Goal: Task Accomplishment & Management: Complete application form

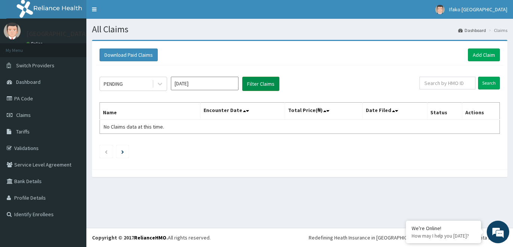
click at [253, 81] on button "Filter Claims" at bounding box center [260, 84] width 37 height 14
click at [252, 82] on button "Filter Claims" at bounding box center [260, 84] width 37 height 14
drag, startPoint x: 253, startPoint y: 85, endPoint x: 231, endPoint y: 85, distance: 21.8
click at [253, 85] on button "Filter Claims" at bounding box center [260, 84] width 37 height 14
click at [143, 81] on div "PENDING" at bounding box center [126, 84] width 52 height 12
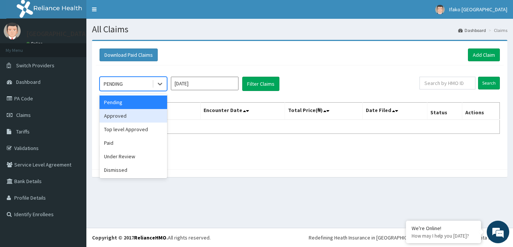
click at [144, 115] on div "Approved" at bounding box center [133, 116] width 68 height 14
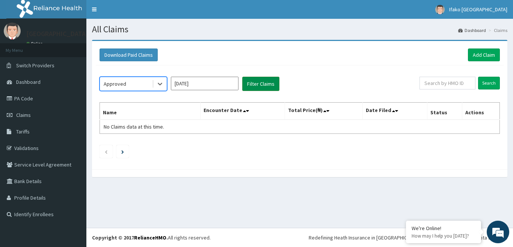
click at [259, 87] on button "Filter Claims" at bounding box center [260, 84] width 37 height 14
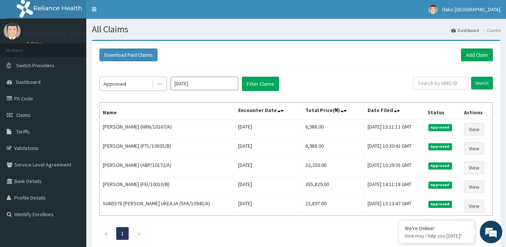
click at [145, 83] on div "Approved" at bounding box center [126, 84] width 52 height 12
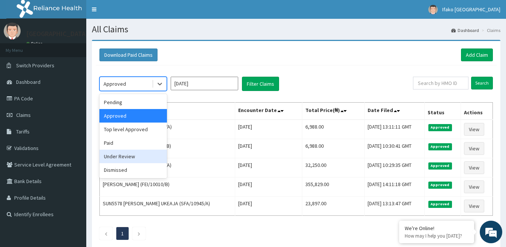
click at [137, 156] on div "Under Review" at bounding box center [133, 156] width 68 height 14
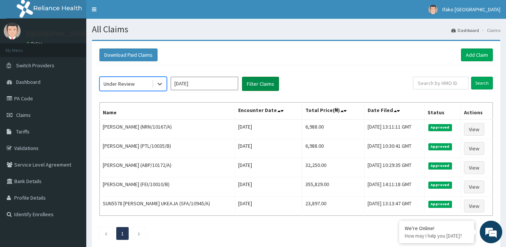
click at [263, 77] on button "Filter Claims" at bounding box center [260, 84] width 37 height 14
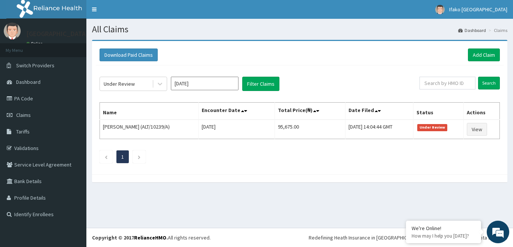
click at [204, 84] on input "[DATE]" at bounding box center [205, 84] width 68 height 14
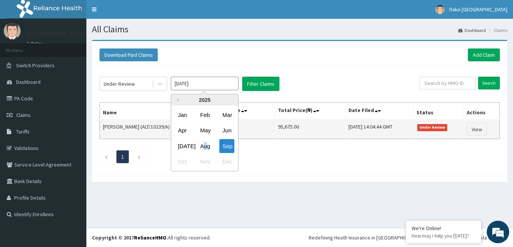
drag, startPoint x: 205, startPoint y: 146, endPoint x: 216, endPoint y: 120, distance: 28.2
click at [206, 146] on div "Aug" at bounding box center [204, 146] width 15 height 14
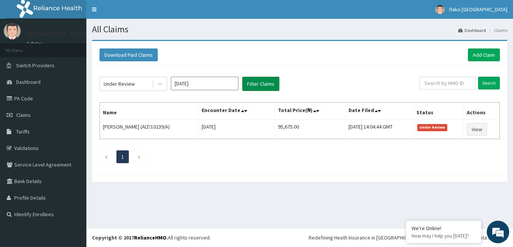
click at [252, 84] on button "Filter Claims" at bounding box center [260, 84] width 37 height 14
click at [141, 83] on div "Under Review" at bounding box center [126, 84] width 52 height 12
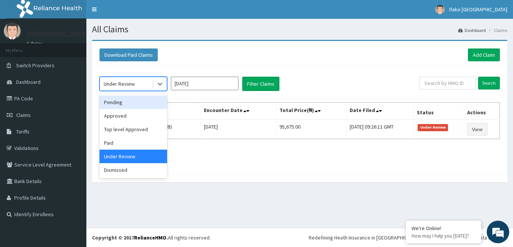
click at [143, 102] on div "Pending" at bounding box center [133, 102] width 68 height 14
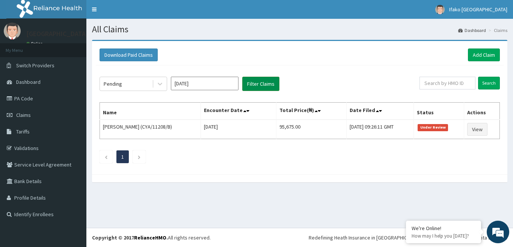
click at [253, 88] on button "Filter Claims" at bounding box center [260, 84] width 37 height 14
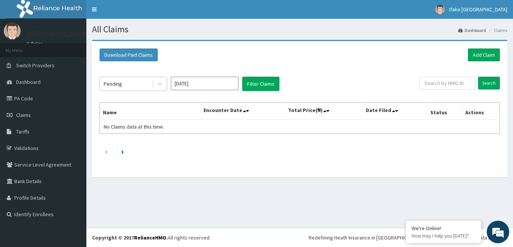
click at [130, 81] on div "Pending" at bounding box center [126, 84] width 52 height 12
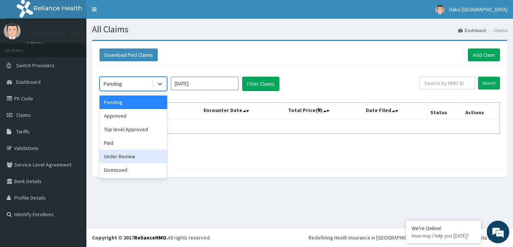
click at [131, 156] on div "Under Review" at bounding box center [133, 156] width 68 height 14
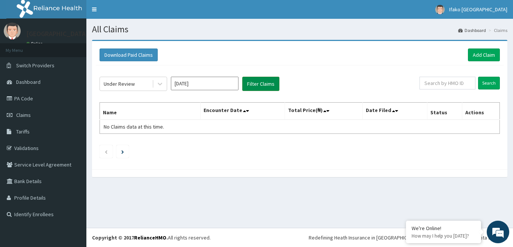
click at [251, 82] on button "Filter Claims" at bounding box center [260, 84] width 37 height 14
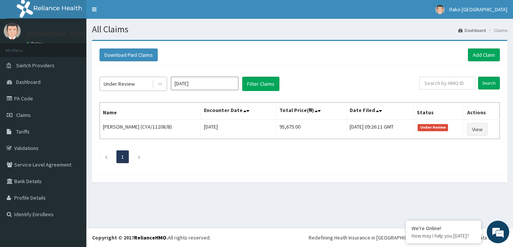
click at [138, 86] on div "Under Review" at bounding box center [126, 84] width 52 height 12
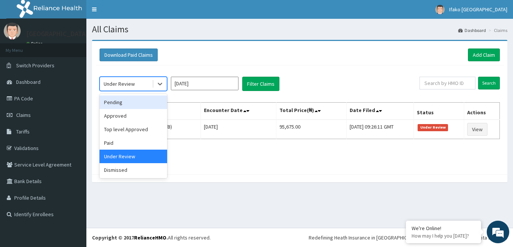
click at [190, 87] on input "Aug 2025" at bounding box center [205, 84] width 68 height 14
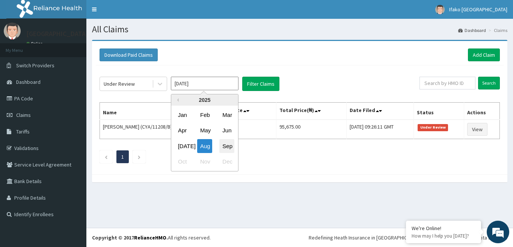
click at [227, 148] on div "Sep" at bounding box center [226, 146] width 15 height 14
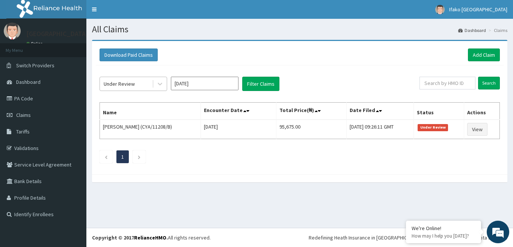
click at [132, 89] on div "Under Review" at bounding box center [126, 84] width 52 height 12
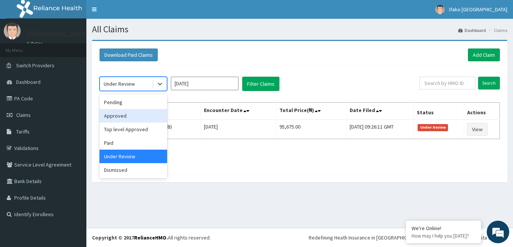
drag, startPoint x: 141, startPoint y: 111, endPoint x: 142, endPoint y: 107, distance: 4.6
click at [142, 111] on div "Approved" at bounding box center [133, 116] width 68 height 14
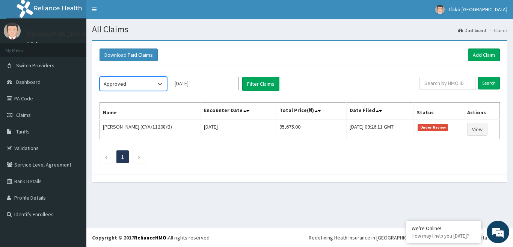
click at [142, 102] on th "Name" at bounding box center [150, 110] width 101 height 17
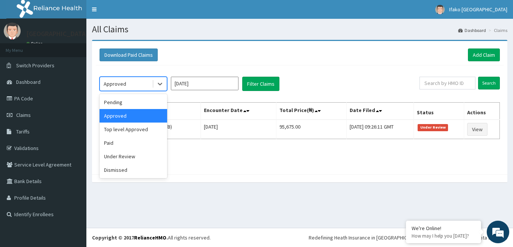
click at [144, 79] on div "Approved" at bounding box center [126, 84] width 52 height 12
click at [142, 95] on div "Pending" at bounding box center [133, 102] width 68 height 14
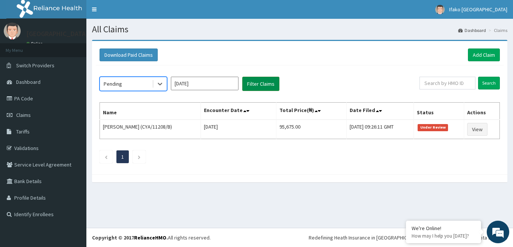
click at [257, 87] on button "Filter Claims" at bounding box center [260, 84] width 37 height 14
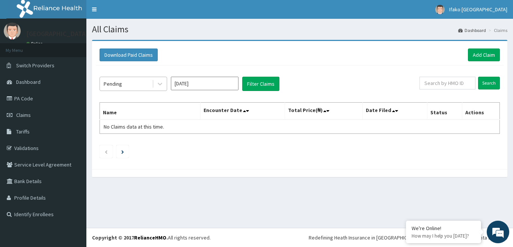
click at [150, 83] on div "Pending" at bounding box center [126, 84] width 52 height 12
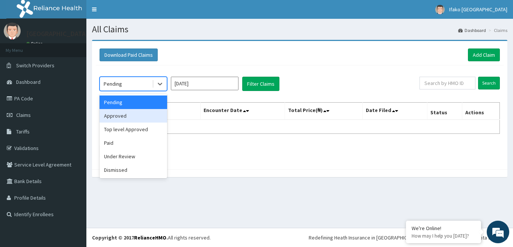
click at [147, 115] on div "Approved" at bounding box center [133, 116] width 68 height 14
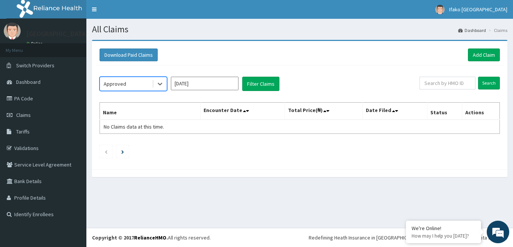
click at [256, 94] on div "option Approved, selected. Select is focused ,type to refine list, press Down t…" at bounding box center [300, 115] width 408 height 100
click at [258, 88] on button "Filter Claims" at bounding box center [260, 84] width 37 height 14
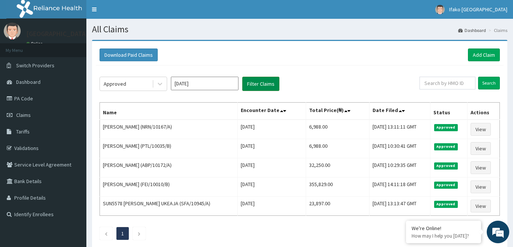
click at [258, 88] on button "Filter Claims" at bounding box center [260, 84] width 37 height 14
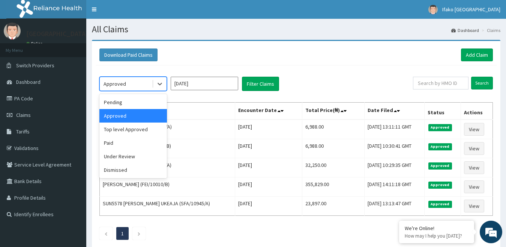
drag, startPoint x: 158, startPoint y: 80, endPoint x: 151, endPoint y: 89, distance: 11.3
click at [155, 80] on div at bounding box center [160, 84] width 14 height 14
click at [145, 133] on div "Top level Approved" at bounding box center [133, 129] width 68 height 14
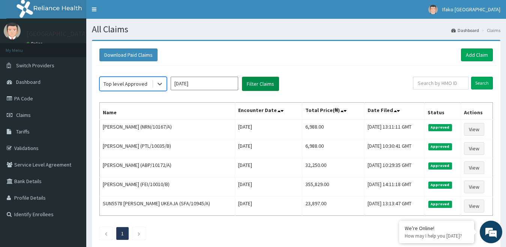
click at [261, 80] on button "Filter Claims" at bounding box center [260, 84] width 37 height 14
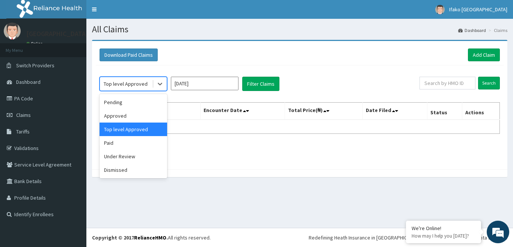
click at [137, 85] on div "Top level Approved" at bounding box center [126, 84] width 44 height 8
click at [137, 140] on div "Paid" at bounding box center [133, 143] width 68 height 14
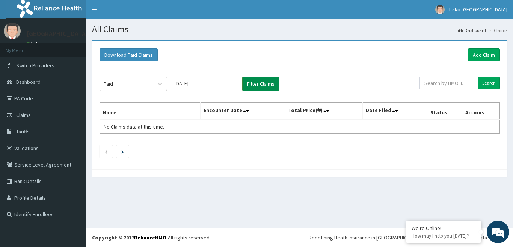
click at [273, 87] on button "Filter Claims" at bounding box center [260, 84] width 37 height 14
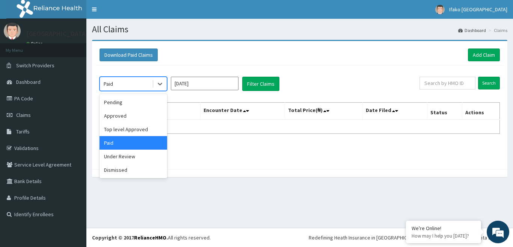
click at [148, 84] on div "Paid" at bounding box center [126, 84] width 52 height 12
click at [145, 156] on div "Under Review" at bounding box center [133, 156] width 68 height 14
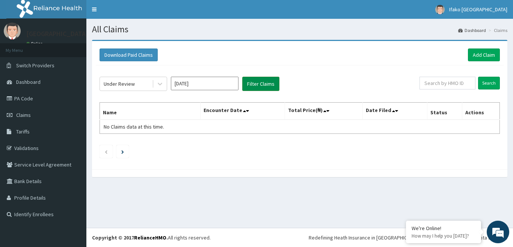
click at [244, 88] on button "Filter Claims" at bounding box center [260, 84] width 37 height 14
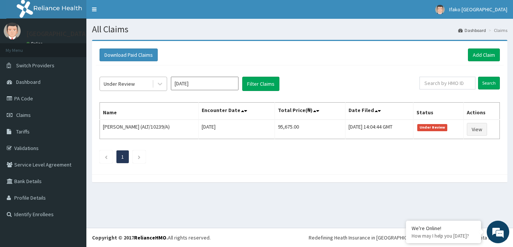
click at [120, 79] on div "Under Review" at bounding box center [126, 84] width 52 height 12
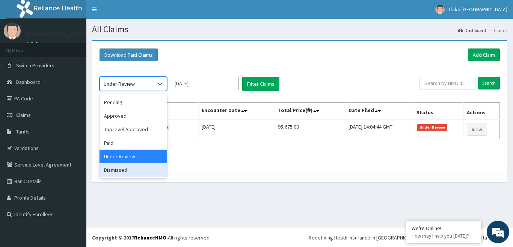
drag, startPoint x: 135, startPoint y: 173, endPoint x: 157, endPoint y: 164, distance: 24.0
click at [135, 172] on div "Dismissed" at bounding box center [133, 170] width 68 height 14
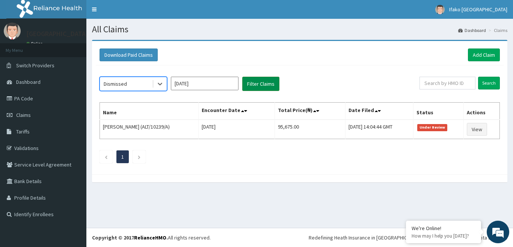
click at [260, 84] on button "Filter Claims" at bounding box center [260, 84] width 37 height 14
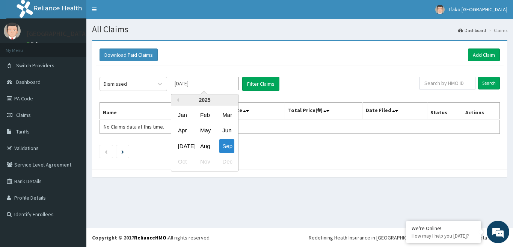
click at [198, 80] on input "Sep 2025" at bounding box center [205, 84] width 68 height 14
drag, startPoint x: 203, startPoint y: 142, endPoint x: 186, endPoint y: 132, distance: 19.7
click at [203, 143] on div "Aug" at bounding box center [204, 146] width 15 height 14
type input "Aug 2025"
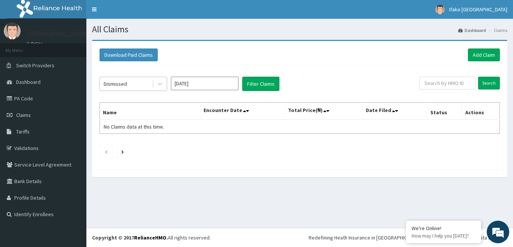
click at [145, 82] on div "Dismissed" at bounding box center [126, 84] width 52 height 12
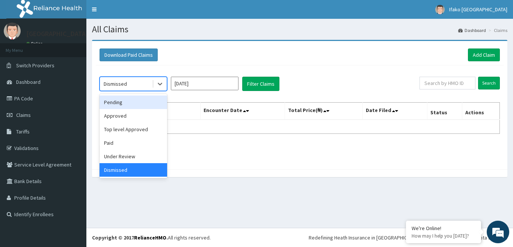
click at [136, 100] on div "Pending" at bounding box center [133, 102] width 68 height 14
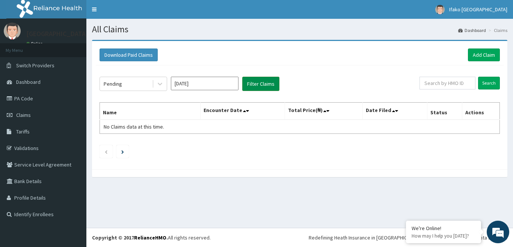
click at [262, 88] on button "Filter Claims" at bounding box center [260, 84] width 37 height 14
click at [130, 83] on div "Pending" at bounding box center [126, 84] width 52 height 12
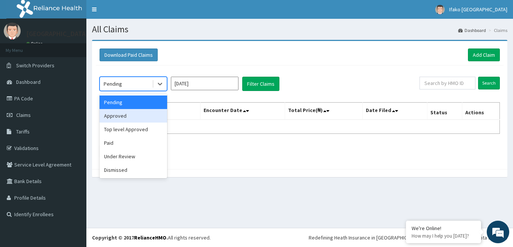
drag, startPoint x: 129, startPoint y: 114, endPoint x: 142, endPoint y: 110, distance: 13.7
click at [130, 114] on div "Approved" at bounding box center [133, 116] width 68 height 14
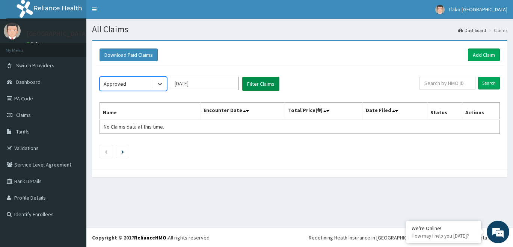
click at [253, 87] on button "Filter Claims" at bounding box center [260, 84] width 37 height 14
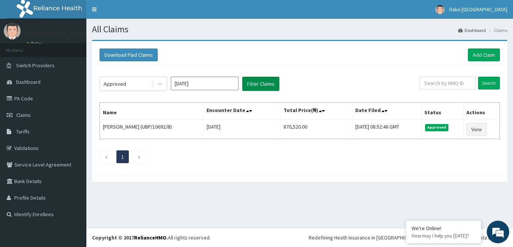
click at [253, 85] on button "Filter Claims" at bounding box center [260, 84] width 37 height 14
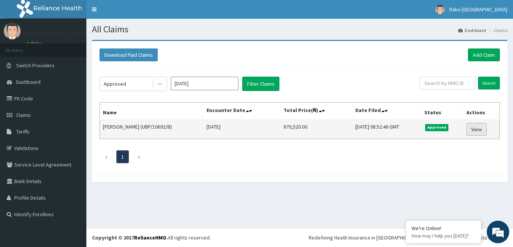
click at [482, 130] on link "View" at bounding box center [476, 129] width 20 height 13
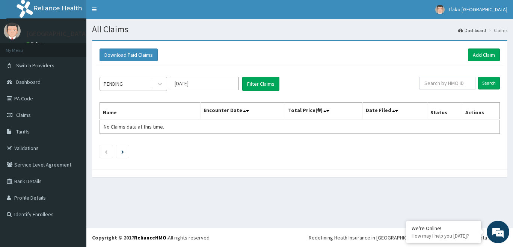
click at [146, 83] on div "PENDING" at bounding box center [126, 84] width 52 height 12
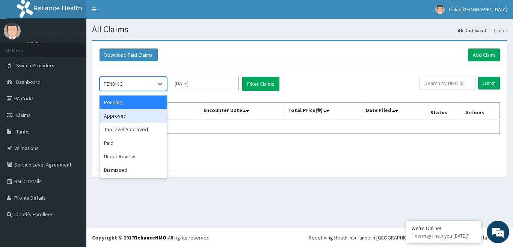
click at [140, 116] on div "Approved" at bounding box center [133, 116] width 68 height 14
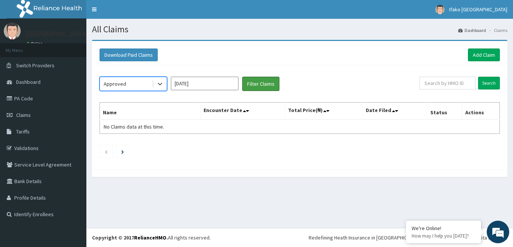
click at [255, 82] on button "Filter Claims" at bounding box center [260, 84] width 37 height 14
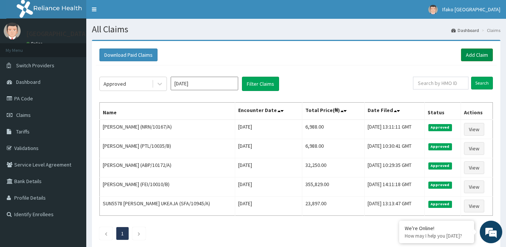
click at [484, 59] on link "Add Claim" at bounding box center [477, 54] width 32 height 13
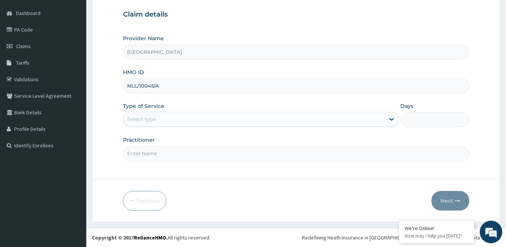
type input "NLL/10045/A"
click at [188, 124] on div "Select type" at bounding box center [255, 119] width 262 height 12
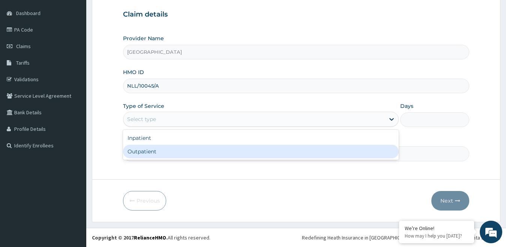
click at [182, 154] on div "Outpatient" at bounding box center [261, 152] width 276 height 14
type input "1"
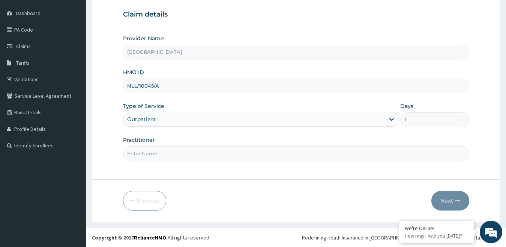
click at [182, 147] on input "Practitioner" at bounding box center [296, 153] width 347 height 15
type input "DR."
click at [451, 196] on button "Next" at bounding box center [451, 201] width 38 height 20
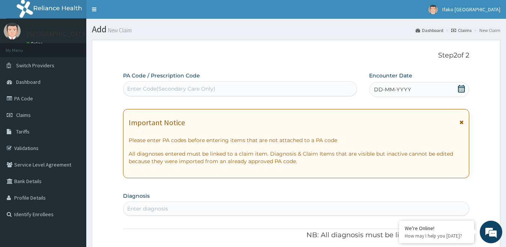
click at [145, 84] on div "Enter Code(Secondary Care Only)" at bounding box center [241, 89] width 234 height 12
paste input "PA/E597B5"
type input "PA/E597B5"
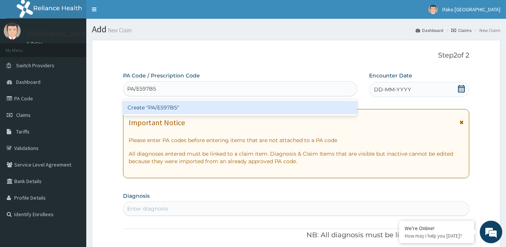
click at [143, 106] on div "Create "PA/E597B5"" at bounding box center [240, 108] width 234 height 14
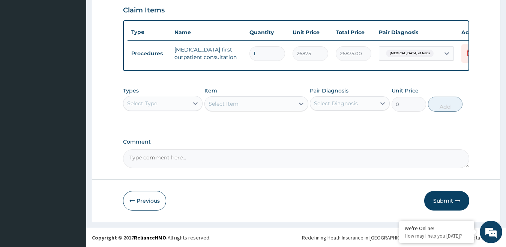
scroll to position [265, 0]
click at [436, 201] on button "Submit" at bounding box center [447, 201] width 45 height 20
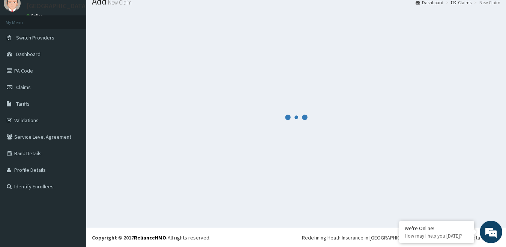
scroll to position [28, 0]
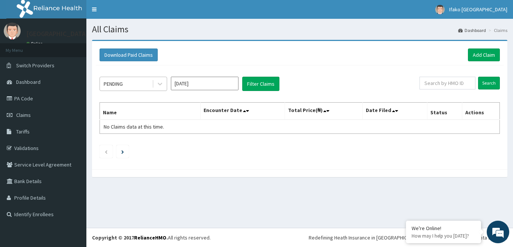
click at [140, 86] on div "PENDING" at bounding box center [126, 84] width 52 height 12
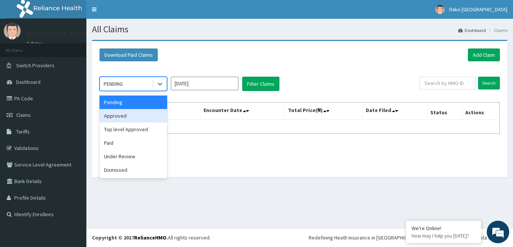
click at [145, 116] on div "Approved" at bounding box center [133, 116] width 68 height 14
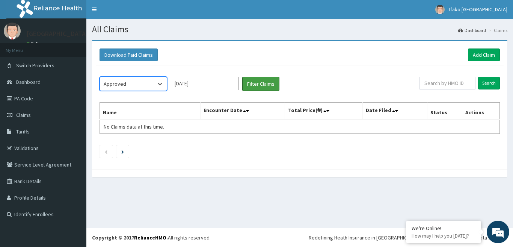
click at [264, 82] on button "Filter Claims" at bounding box center [260, 84] width 37 height 14
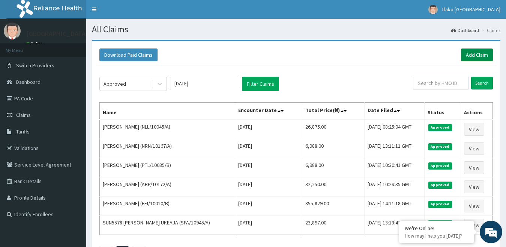
click at [469, 50] on link "Add Claim" at bounding box center [477, 54] width 32 height 13
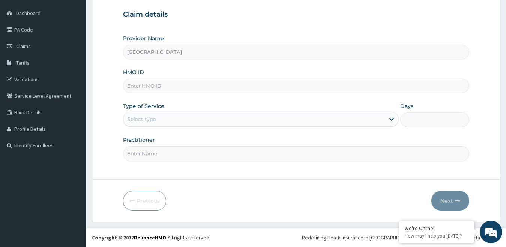
scroll to position [69, 0]
click at [173, 75] on div "HMO ID" at bounding box center [296, 80] width 347 height 25
click at [173, 84] on input "HMO ID" at bounding box center [296, 85] width 347 height 15
paste input "FEI/10010/B"
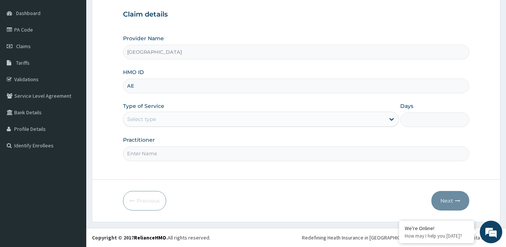
type input "A"
paste input "FEI/10010/B"
type input "FEI/10010/B"
click at [176, 136] on div "Practitioner" at bounding box center [296, 148] width 347 height 25
click at [175, 116] on div "Select type" at bounding box center [255, 119] width 262 height 12
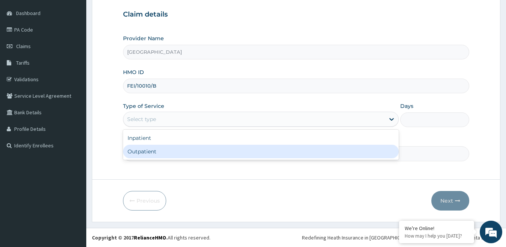
click at [161, 156] on div "Outpatient" at bounding box center [261, 152] width 276 height 14
click at [161, 156] on input "Practitioner" at bounding box center [296, 153] width 347 height 15
type input "1"
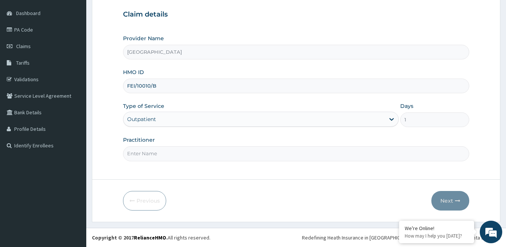
click at [161, 156] on input "Practitioner" at bounding box center [296, 153] width 347 height 15
type input "DR."
click at [441, 203] on button "Next" at bounding box center [451, 201] width 38 height 20
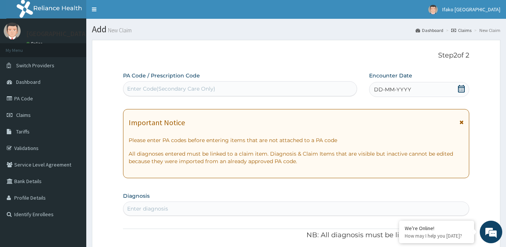
drag, startPoint x: 161, startPoint y: 89, endPoint x: 136, endPoint y: 87, distance: 25.2
click at [136, 86] on div "Enter Code(Secondary Care Only)" at bounding box center [171, 89] width 88 height 8
paste input "PA/E7430E"
type input "PA/E7430E"
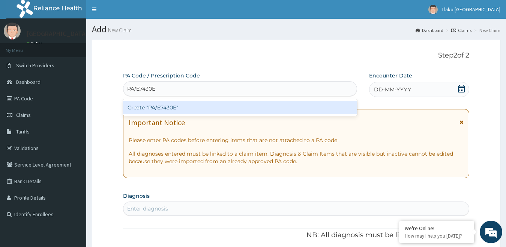
click at [137, 104] on div "Create "PA/E7430E"" at bounding box center [240, 108] width 234 height 14
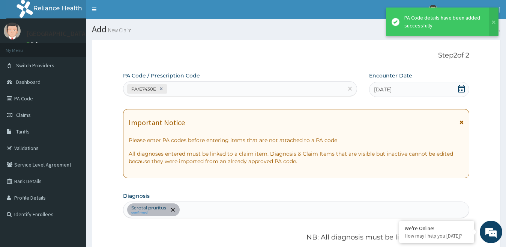
scroll to position [215, 0]
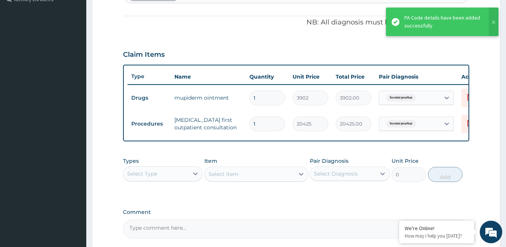
click at [223, 46] on div "Claim Items" at bounding box center [296, 53] width 347 height 20
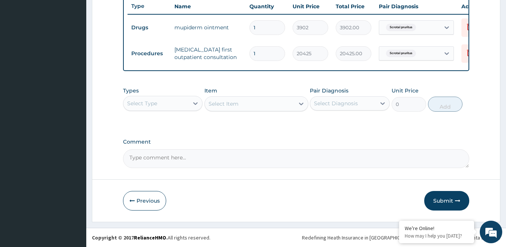
scroll to position [291, 0]
click at [440, 200] on button "Submit" at bounding box center [447, 201] width 45 height 20
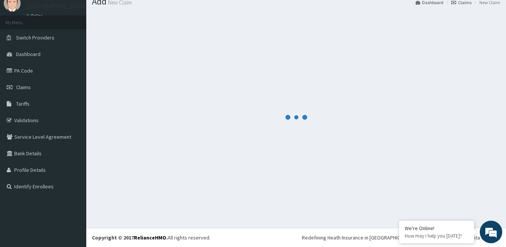
scroll to position [28, 0]
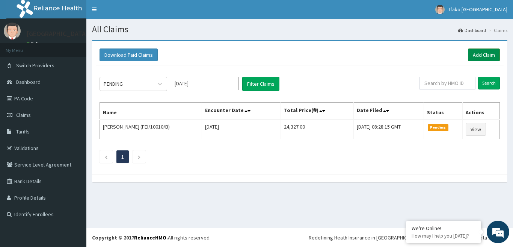
click at [478, 51] on link "Add Claim" at bounding box center [484, 54] width 32 height 13
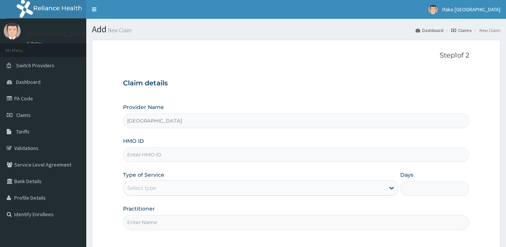
type input "V"
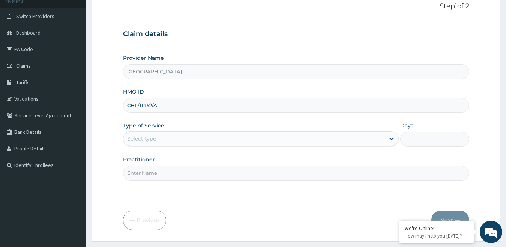
click at [136, 103] on input "CHL/11452/A" at bounding box center [296, 105] width 347 height 15
type input "CHL/11452/A"
click at [162, 137] on div "Select type" at bounding box center [255, 139] width 262 height 12
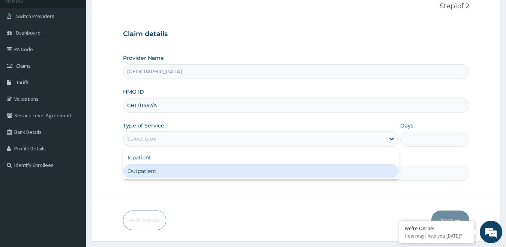
click at [160, 173] on div "Outpatient" at bounding box center [261, 171] width 276 height 14
type input "1"
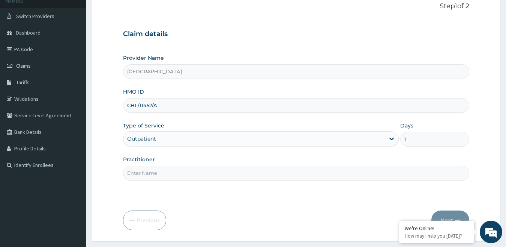
click at [161, 173] on input "Practitioner" at bounding box center [296, 173] width 347 height 15
type input "DR."
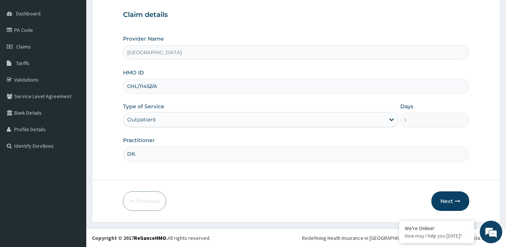
scroll to position [69, 0]
click at [448, 199] on button "Next" at bounding box center [451, 201] width 38 height 20
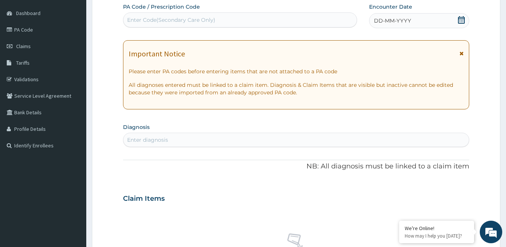
scroll to position [0, 0]
click at [146, 17] on div "Enter Code(Secondary Care Only)" at bounding box center [171, 20] width 88 height 8
paste input "PA/08DC5E"
type input "PA/08DC5E"
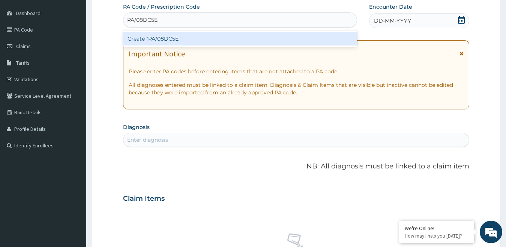
click at [148, 35] on div "Create "PA/08DC5E"" at bounding box center [240, 39] width 234 height 14
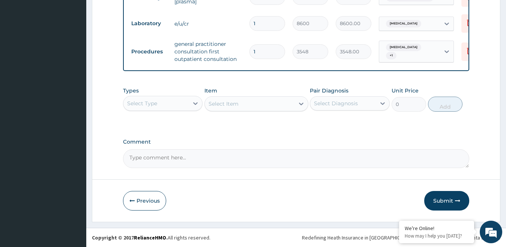
scroll to position [347, 0]
drag, startPoint x: 440, startPoint y: 206, endPoint x: 437, endPoint y: 202, distance: 5.3
click at [437, 206] on button "Submit" at bounding box center [447, 201] width 45 height 20
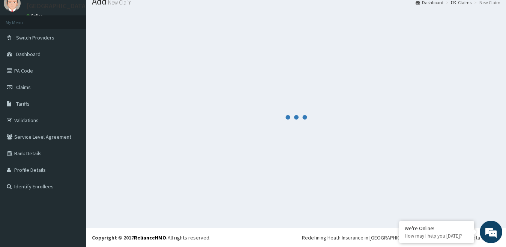
scroll to position [28, 0]
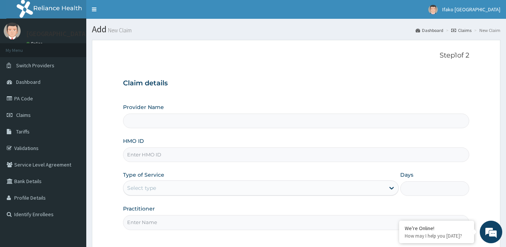
type input "[GEOGRAPHIC_DATA]"
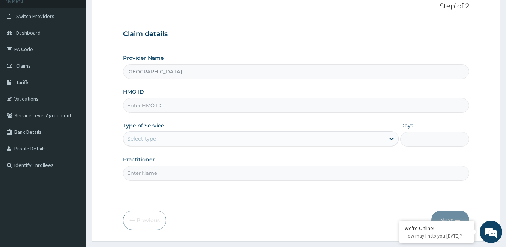
click at [145, 108] on input "HMO ID" at bounding box center [296, 105] width 347 height 15
paste input "SFA/10945/A"
type input "SFA/10945/A"
click at [143, 135] on div "Select type" at bounding box center [141, 139] width 29 height 8
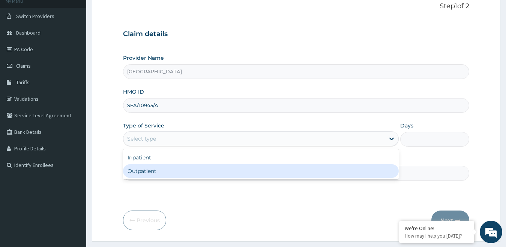
click at [143, 176] on div "Outpatient" at bounding box center [261, 171] width 276 height 14
type input "1"
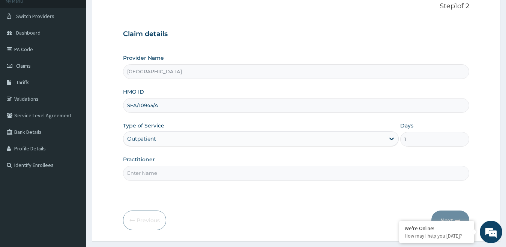
click at [148, 171] on input "Practitioner" at bounding box center [296, 173] width 347 height 15
type input "DR."
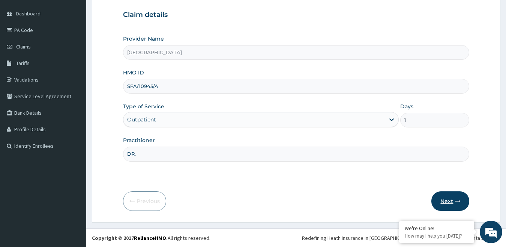
scroll to position [69, 0]
click at [446, 201] on button "Next" at bounding box center [451, 201] width 38 height 20
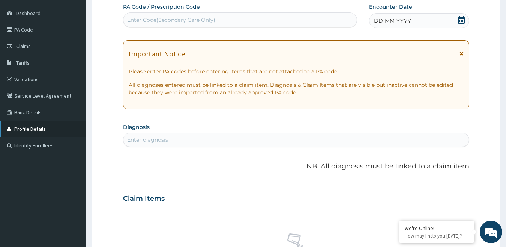
scroll to position [0, 0]
click at [134, 17] on div "Enter Code(Secondary Care Only)" at bounding box center [171, 20] width 88 height 8
paste input "PA/FBC40F"
type input "PA/FBC40F"
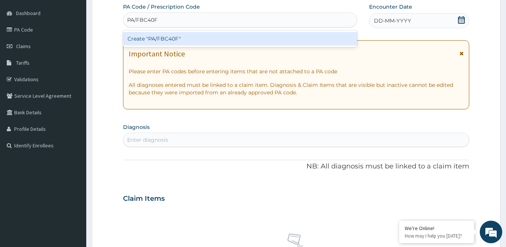
click at [135, 38] on div "Create "PA/FBC40F"" at bounding box center [240, 39] width 234 height 14
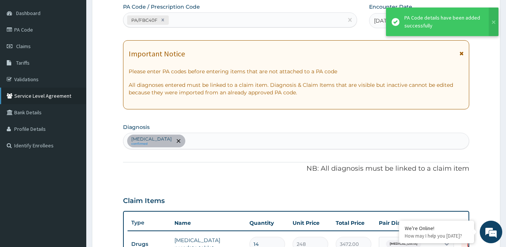
scroll to position [73, 0]
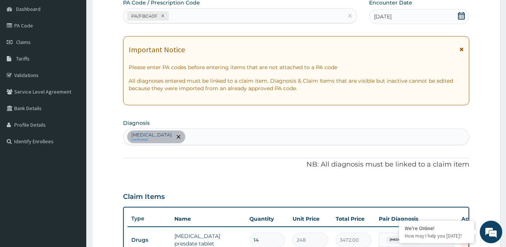
click at [193, 184] on div "PA Code / Prescription Code PA/FBC40F Encounter Date 09-09-2025 Important Notic…" at bounding box center [296, 176] width 347 height 355
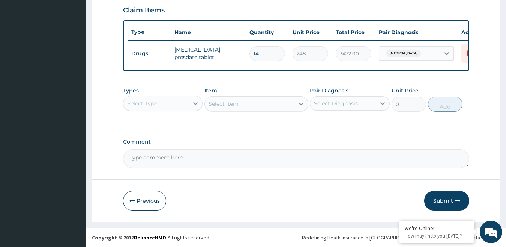
scroll to position [265, 0]
click at [450, 199] on button "Submit" at bounding box center [447, 201] width 45 height 20
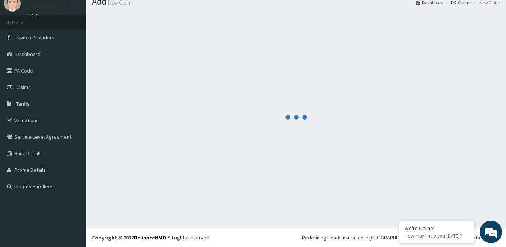
scroll to position [28, 0]
